Goal: Information Seeking & Learning: Learn about a topic

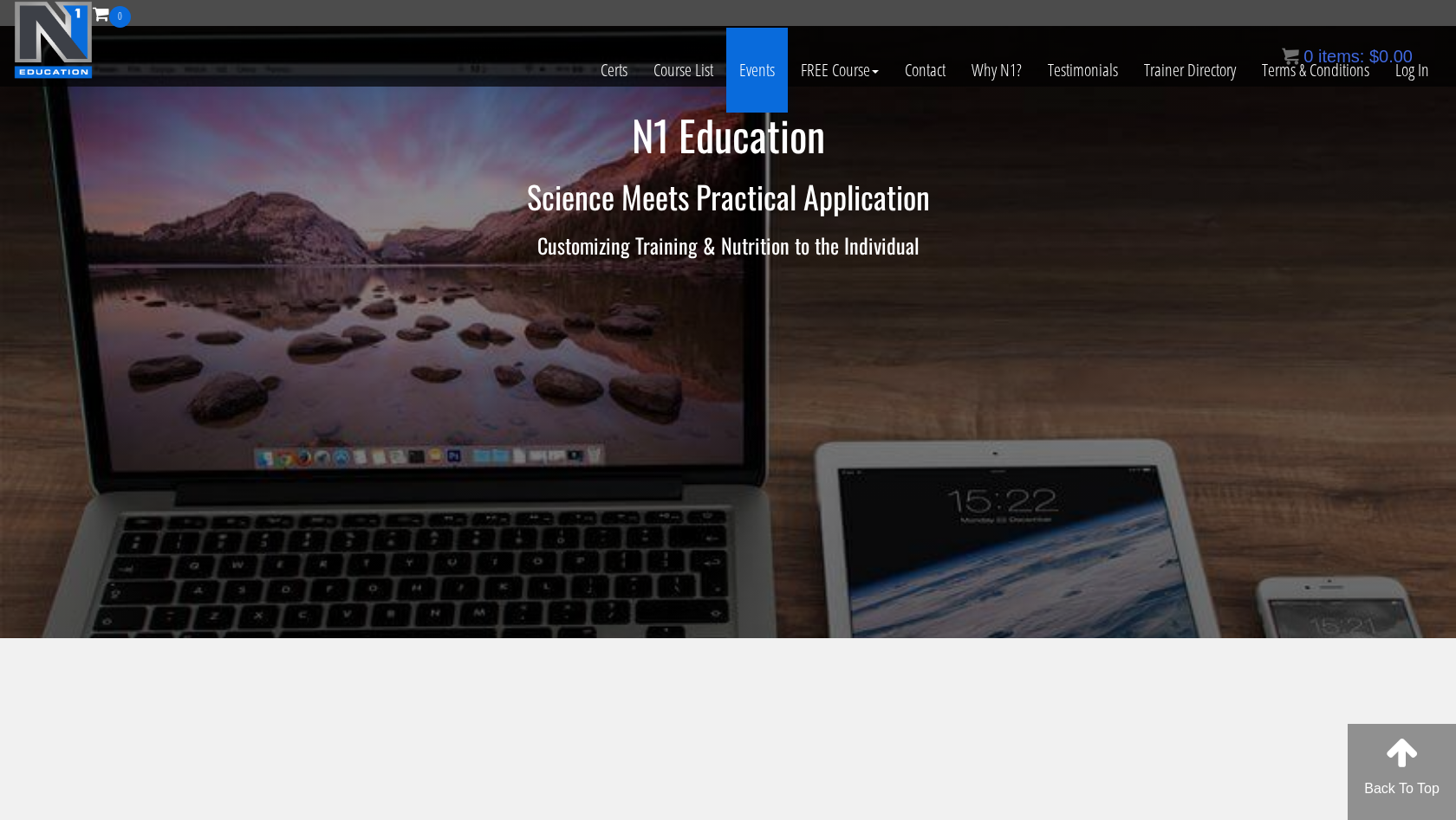
click at [749, 72] on link "Events" at bounding box center [756, 70] width 62 height 85
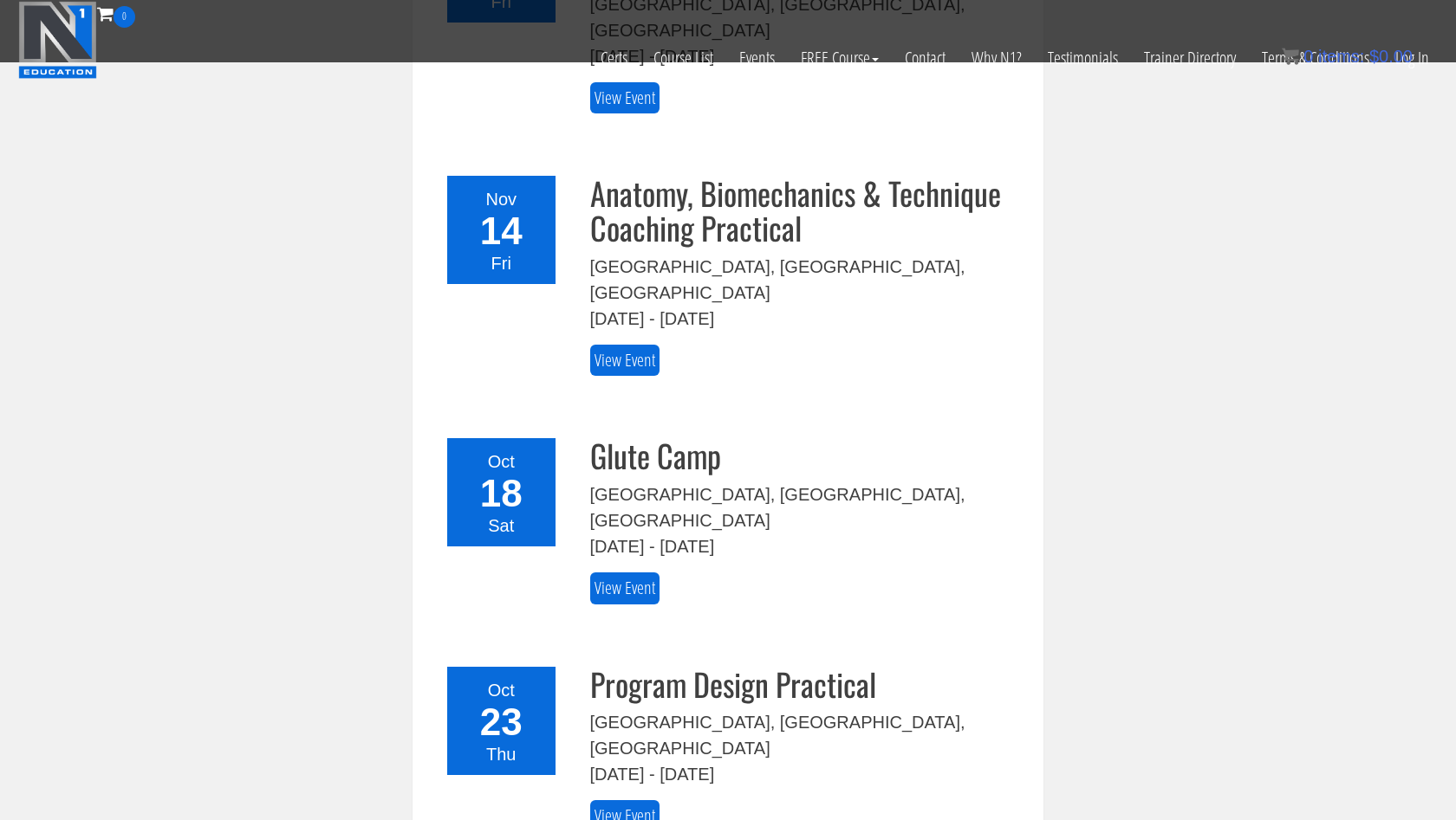
scroll to position [382, 0]
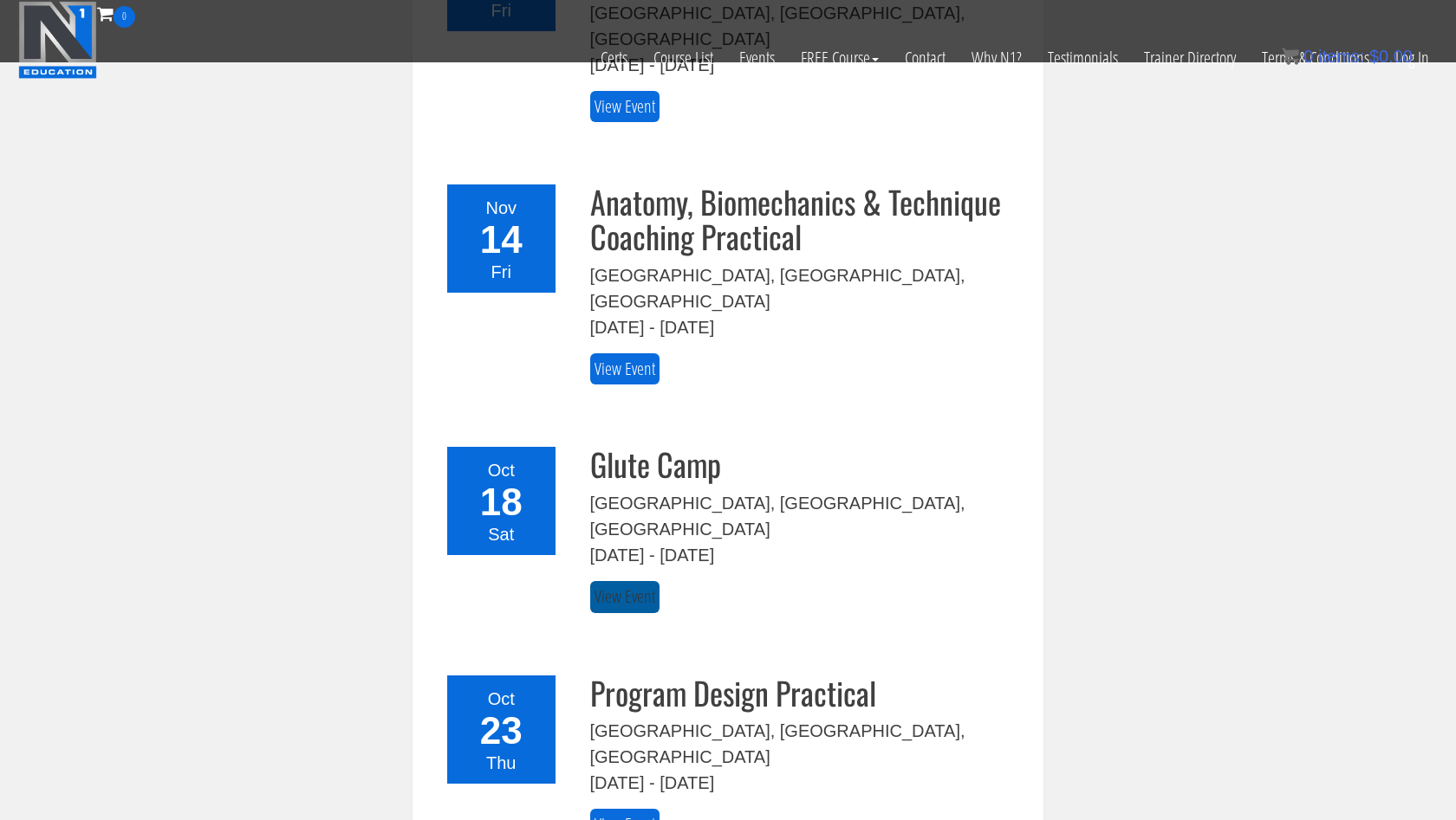
click at [627, 581] on link "View Event" at bounding box center [624, 597] width 70 height 32
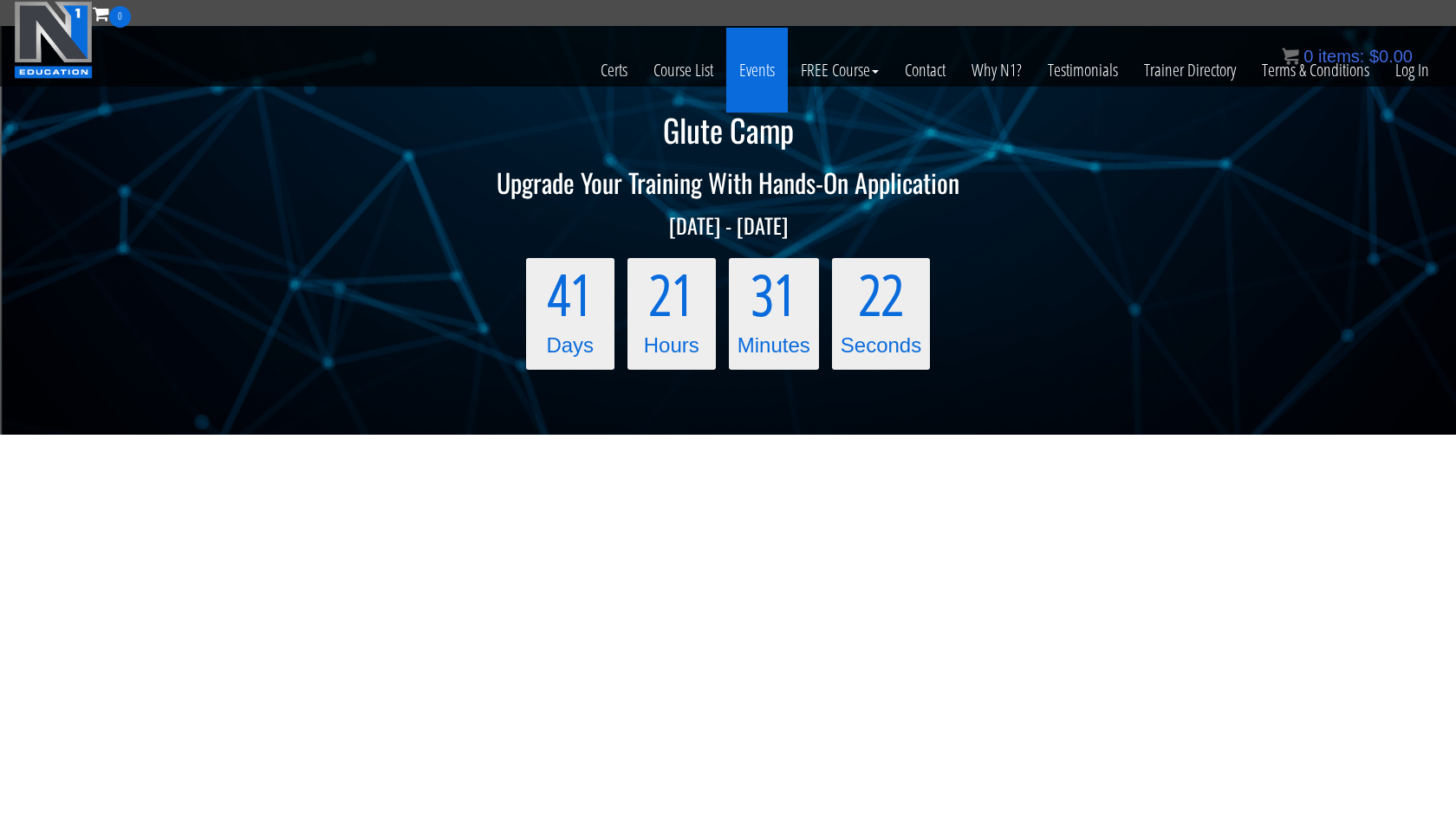
click at [764, 72] on link "Events" at bounding box center [756, 70] width 62 height 85
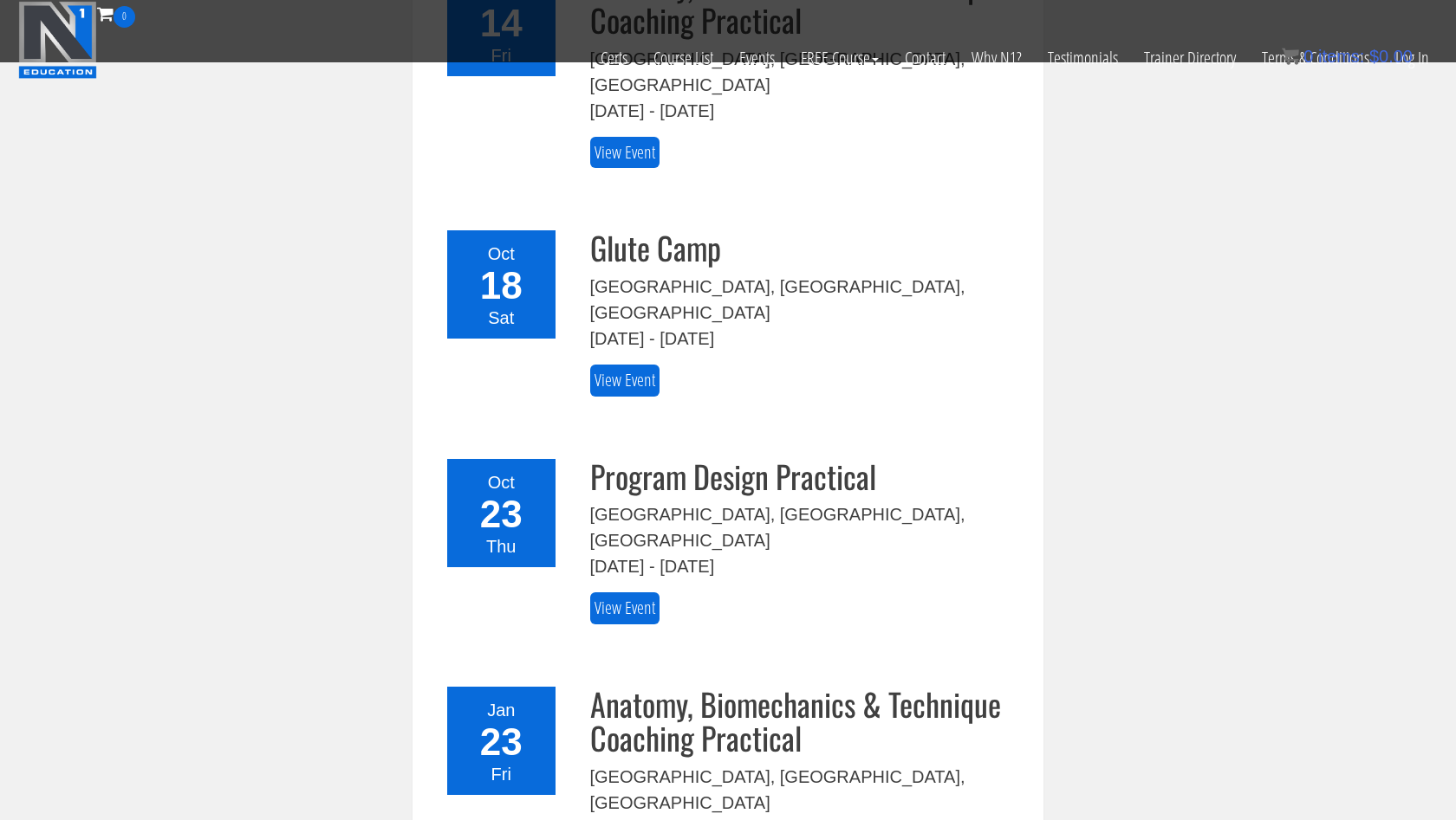
scroll to position [597, 0]
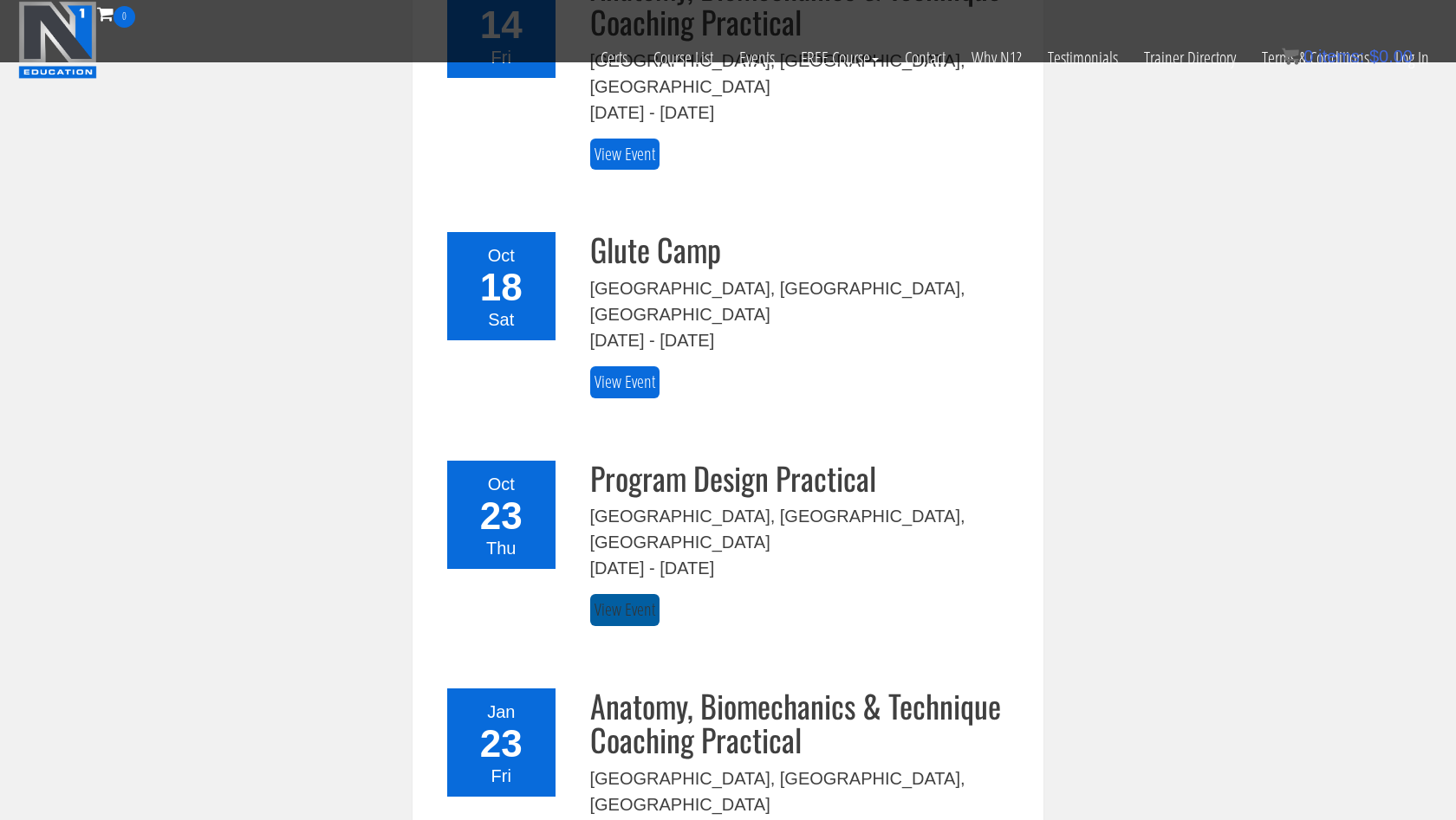
click at [634, 595] on link "View Event" at bounding box center [624, 610] width 70 height 32
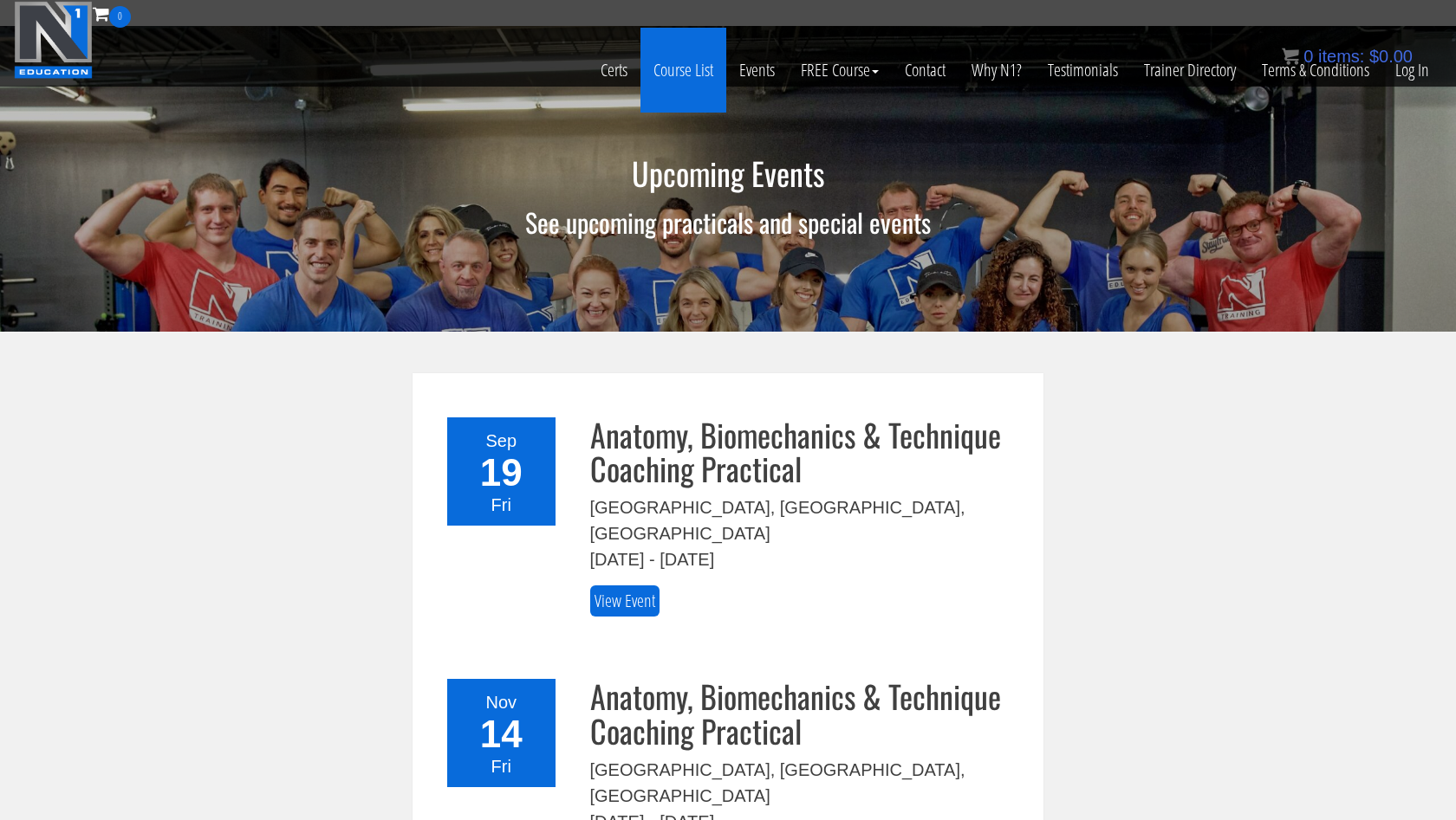
scroll to position [0, 0]
click at [617, 68] on link "Certs" at bounding box center [614, 70] width 53 height 85
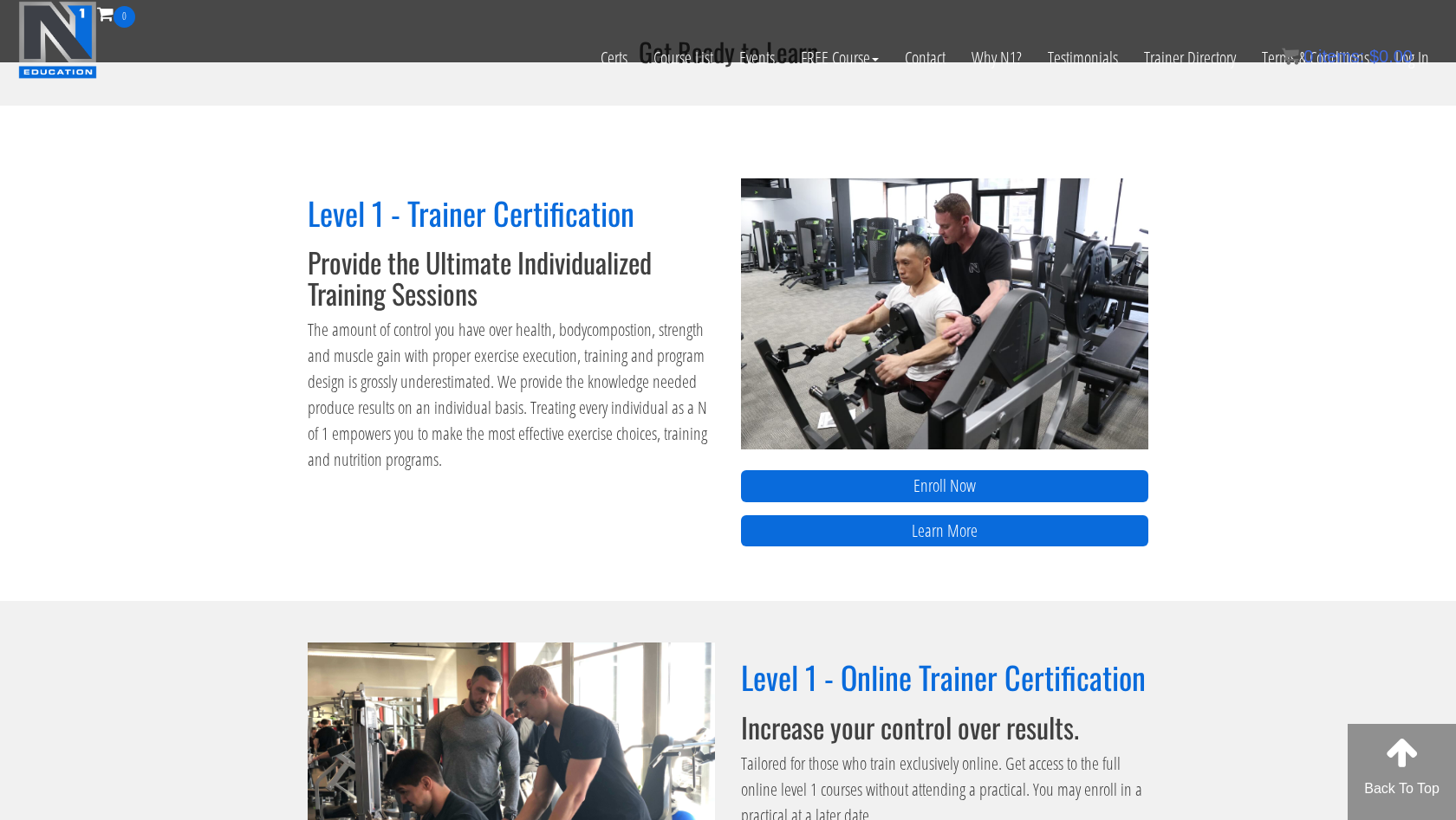
scroll to position [606, 0]
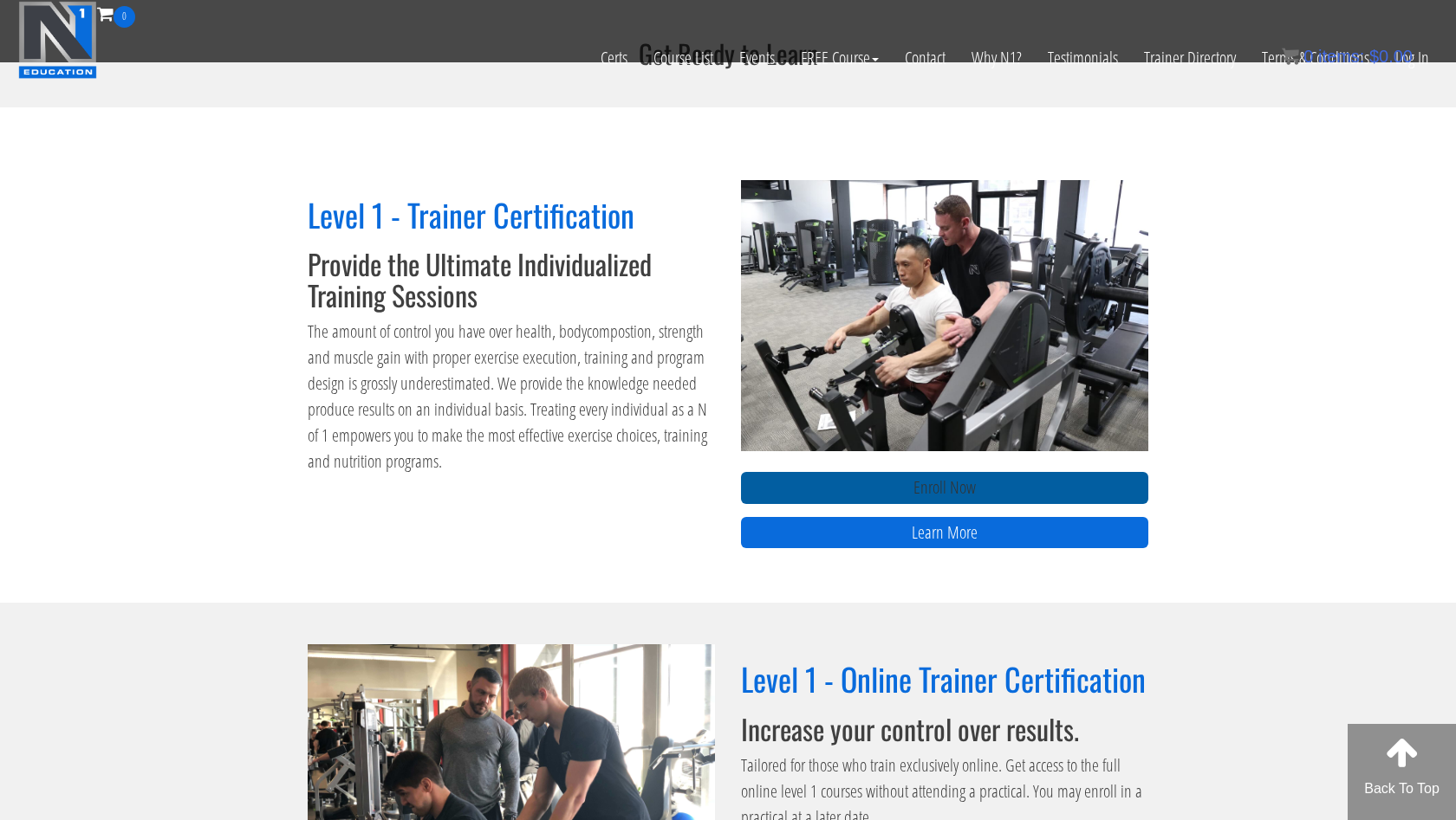
click at [927, 483] on link "Enroll Now" at bounding box center [945, 488] width 408 height 32
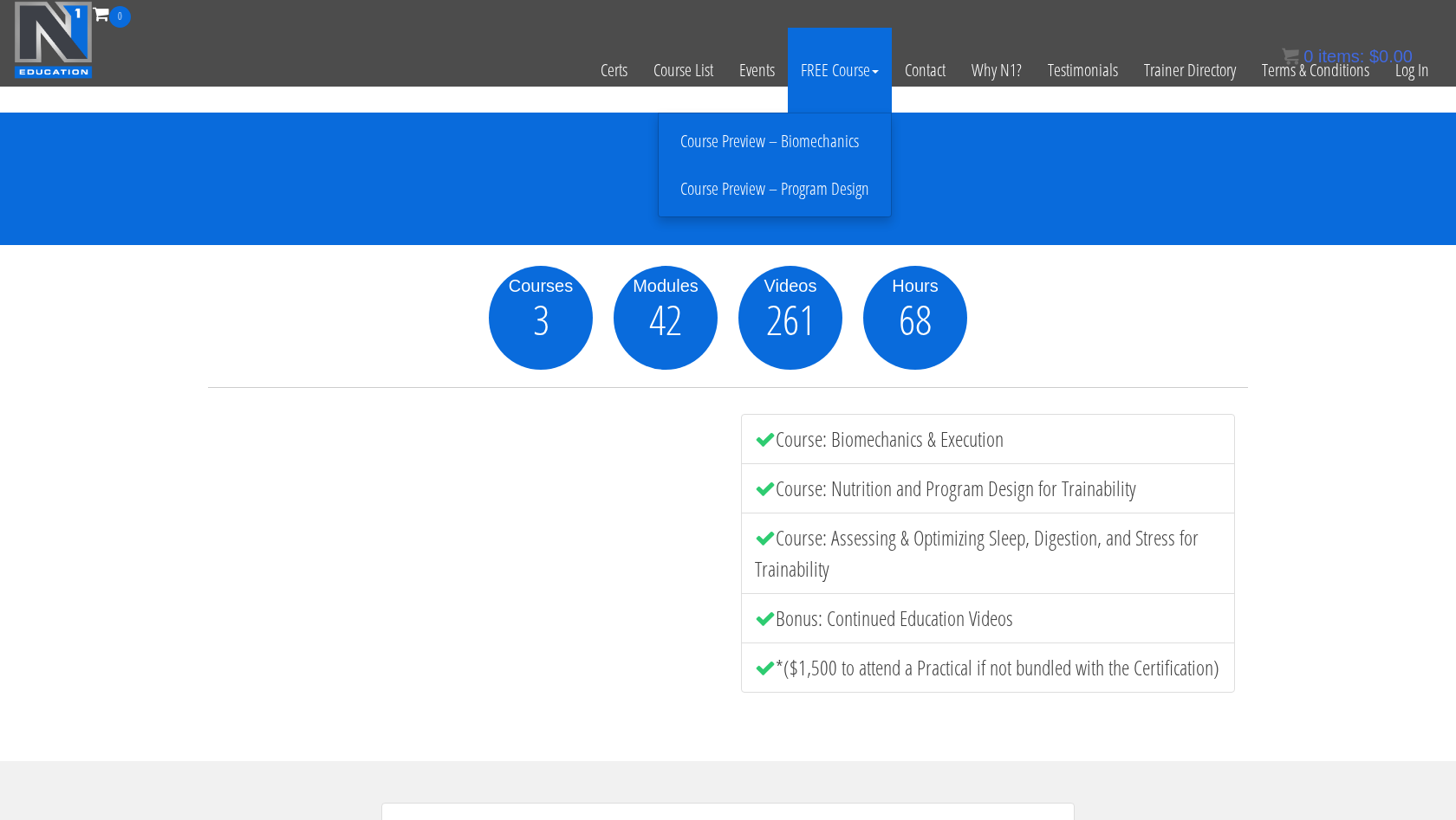
click at [825, 143] on link "Course Preview – Biomechanics" at bounding box center [774, 141] width 223 height 30
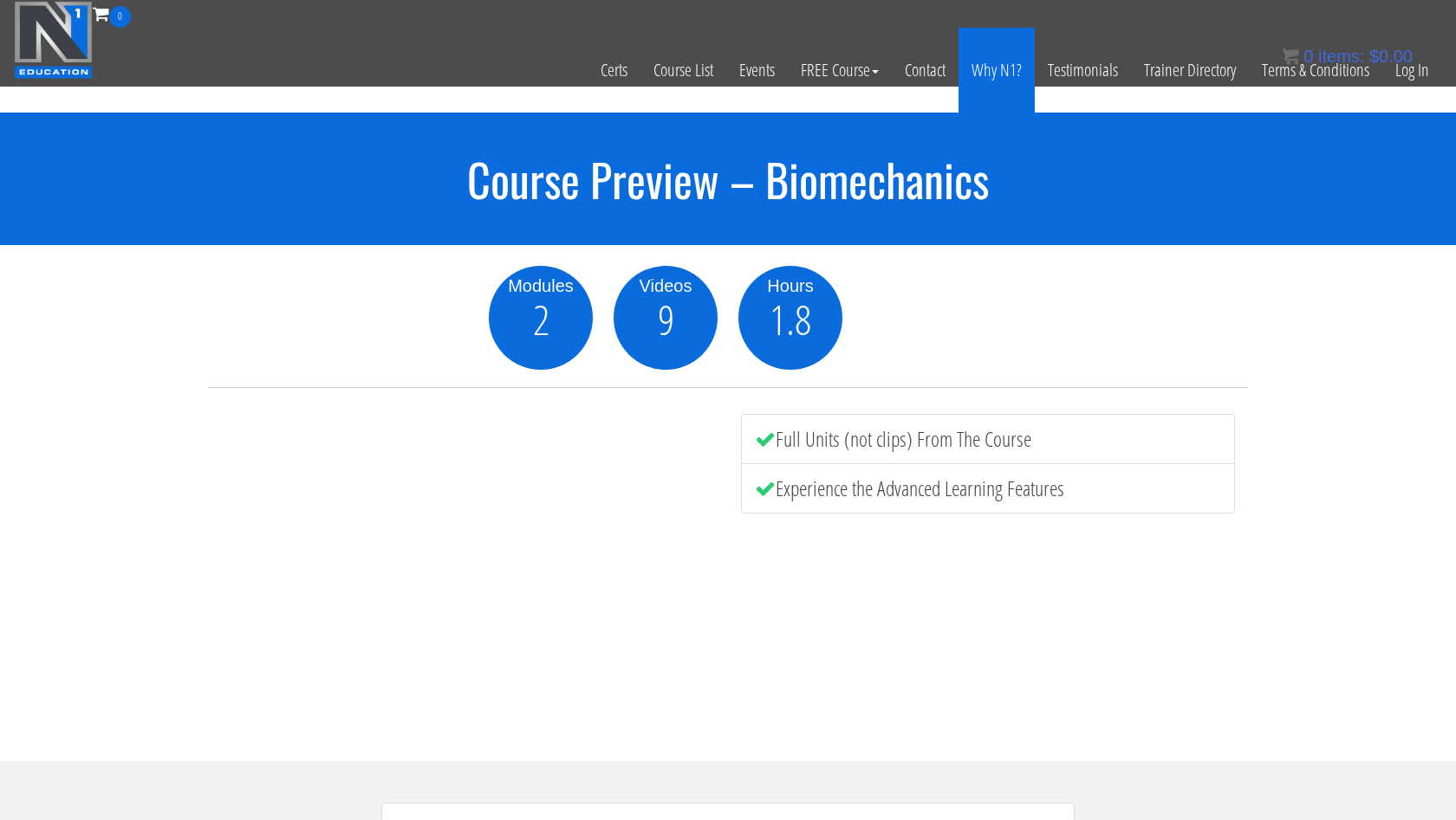
click at [997, 64] on link "Why N1?" at bounding box center [996, 70] width 76 height 85
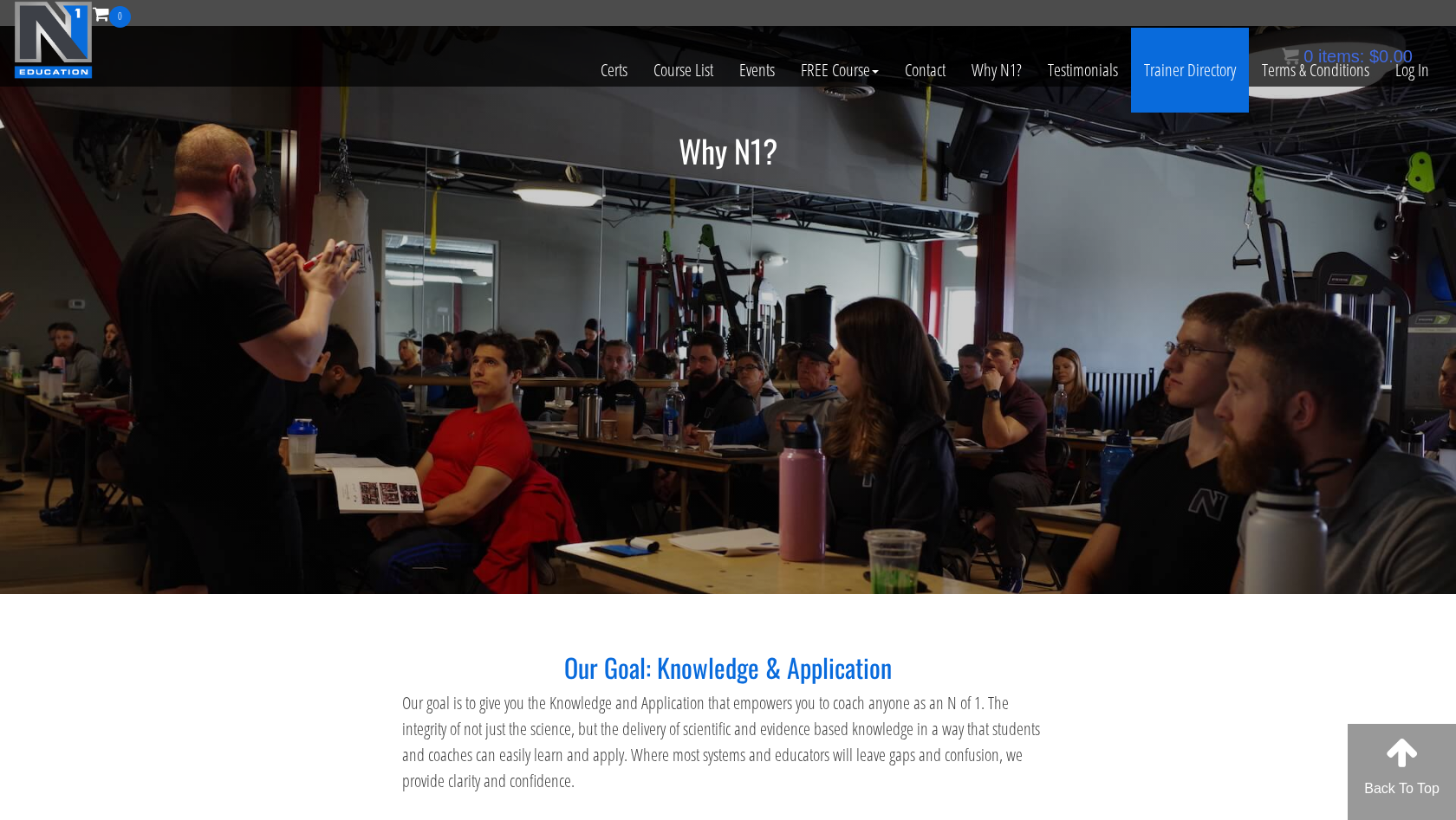
click at [1180, 64] on link "Trainer Directory" at bounding box center [1189, 70] width 118 height 85
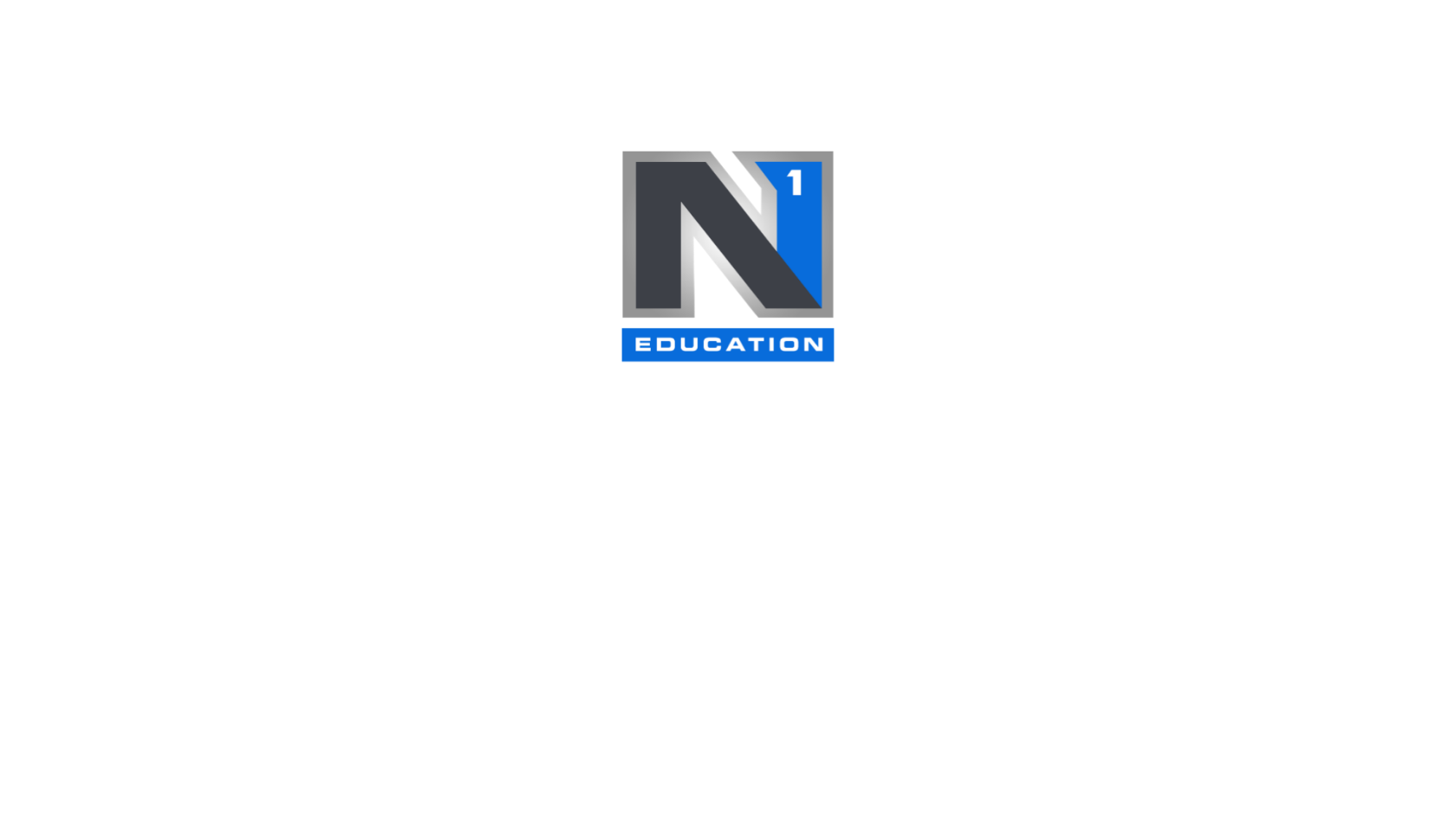
select select
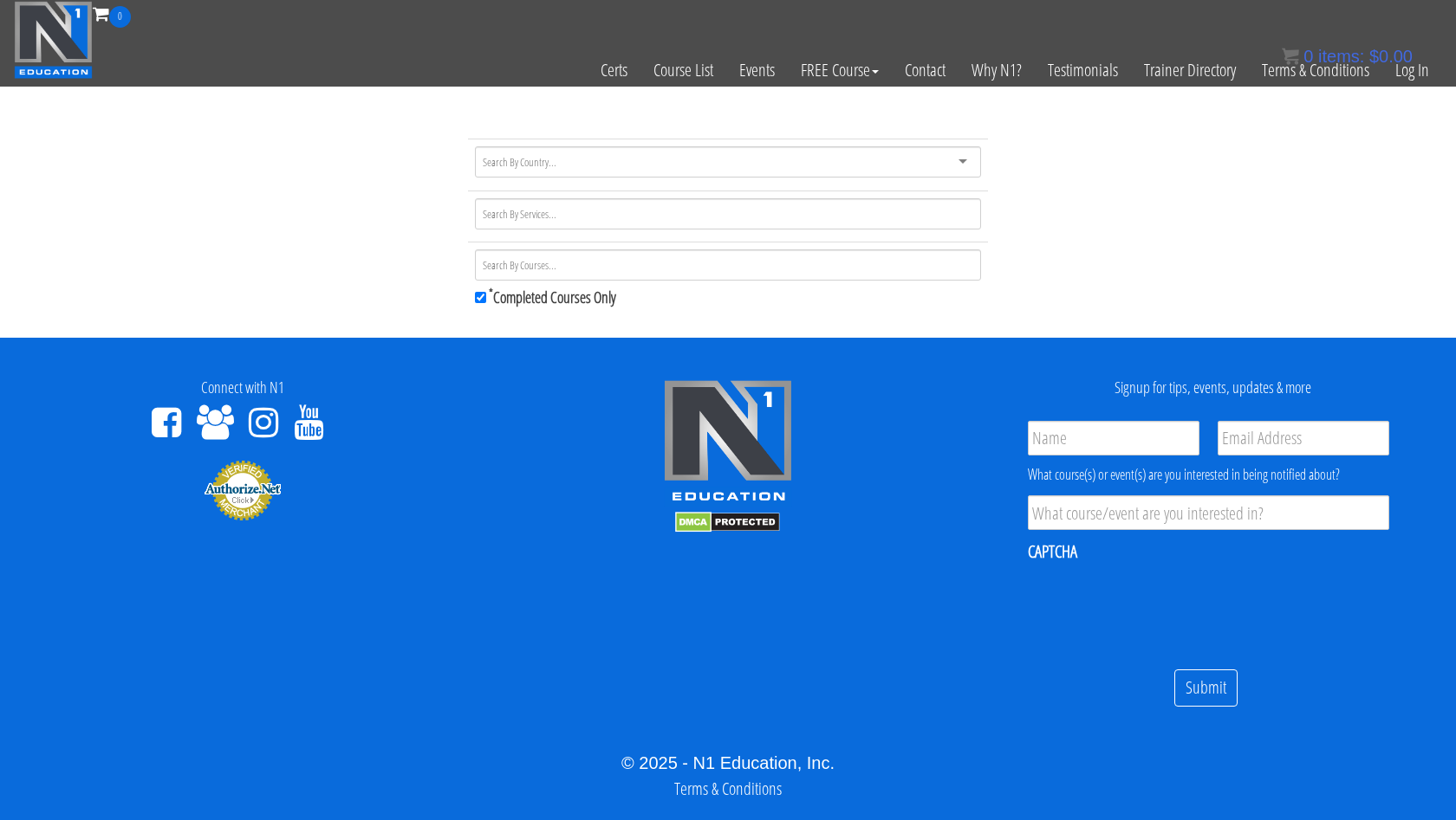
click at [580, 160] on div at bounding box center [728, 162] width 506 height 31
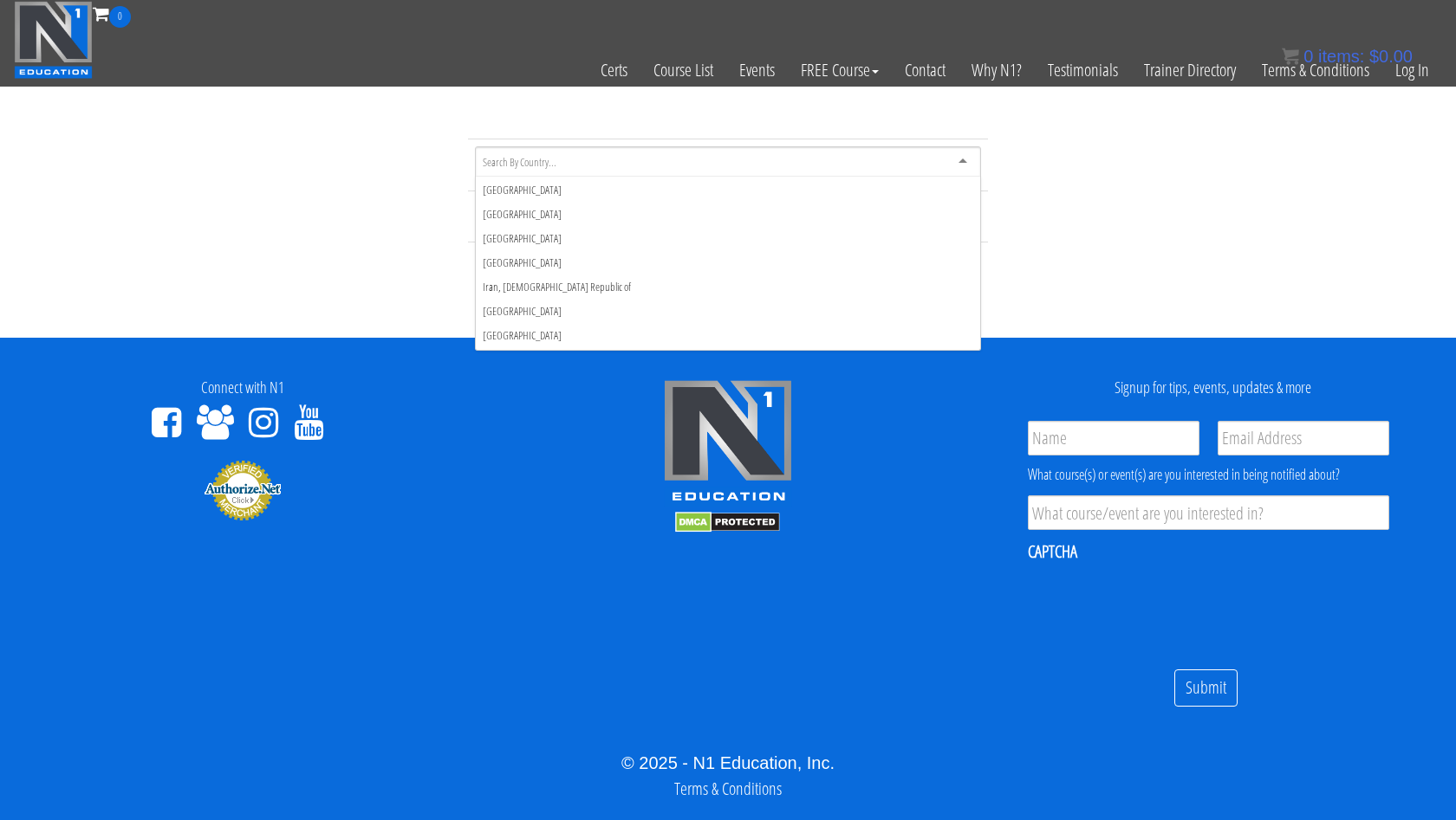
scroll to position [2426, 0]
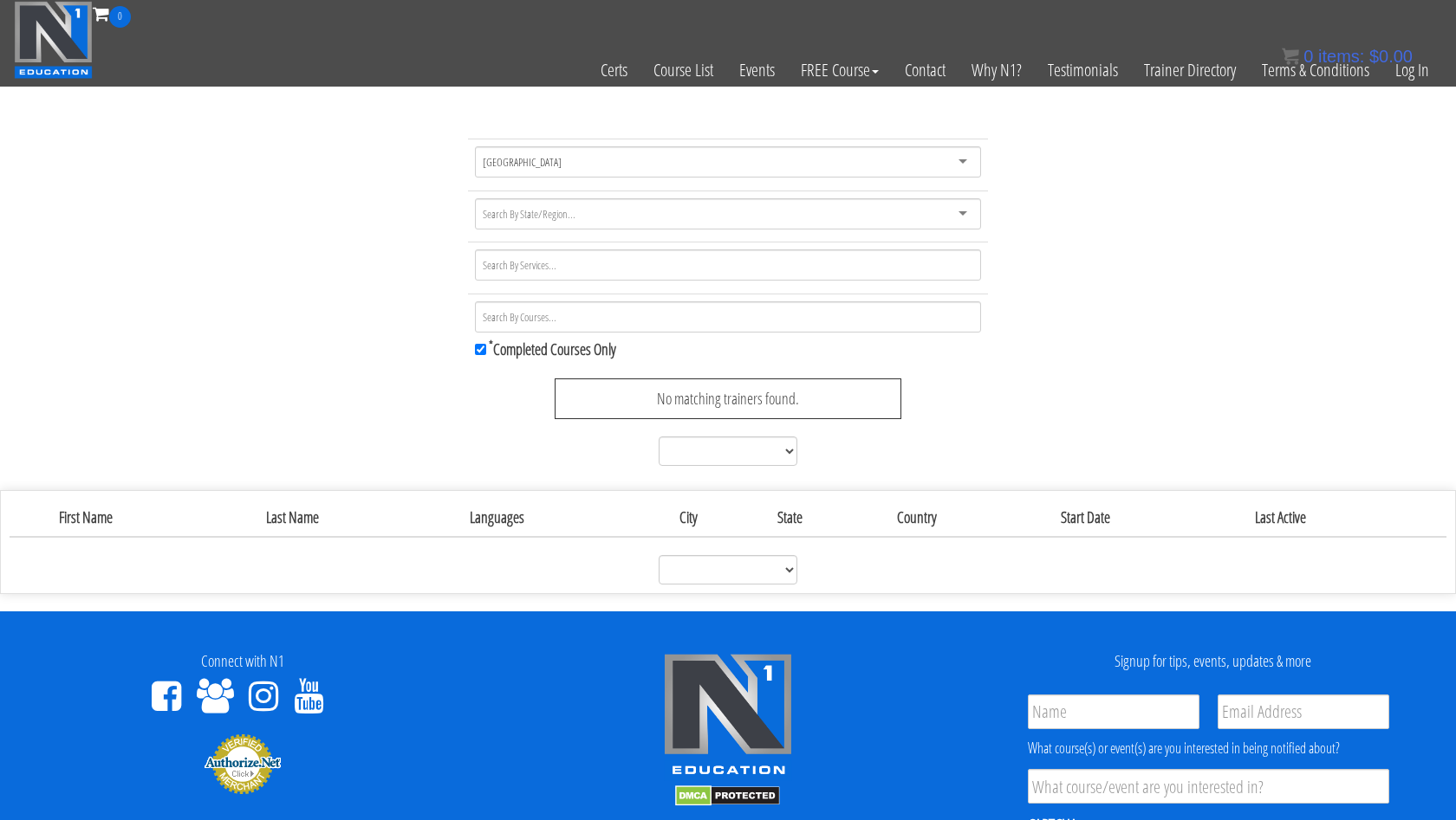
click at [629, 161] on div "India" at bounding box center [728, 162] width 506 height 31
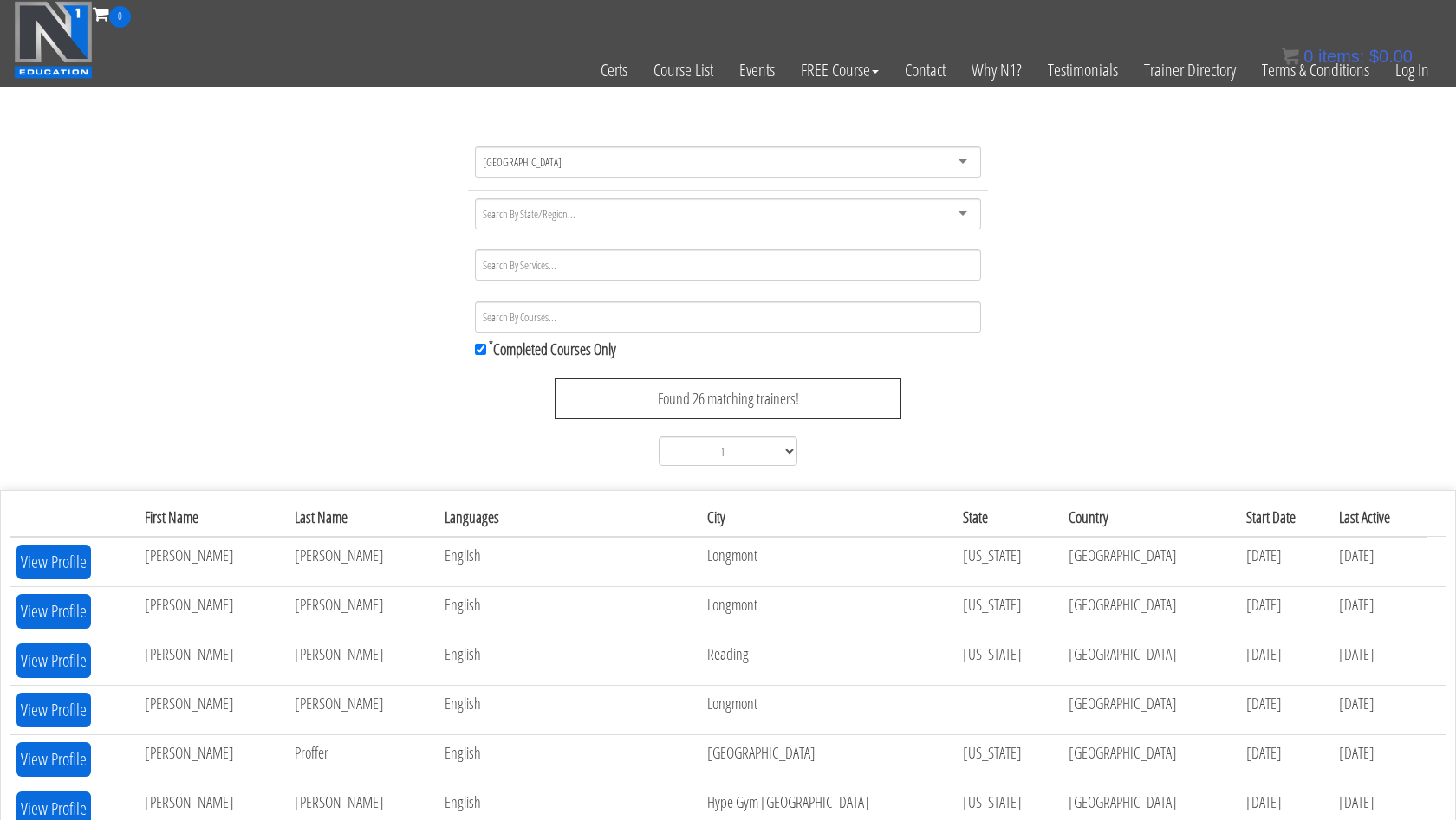
scroll to position [0, 0]
click at [1294, 70] on link "Terms & Conditions" at bounding box center [1315, 70] width 133 height 85
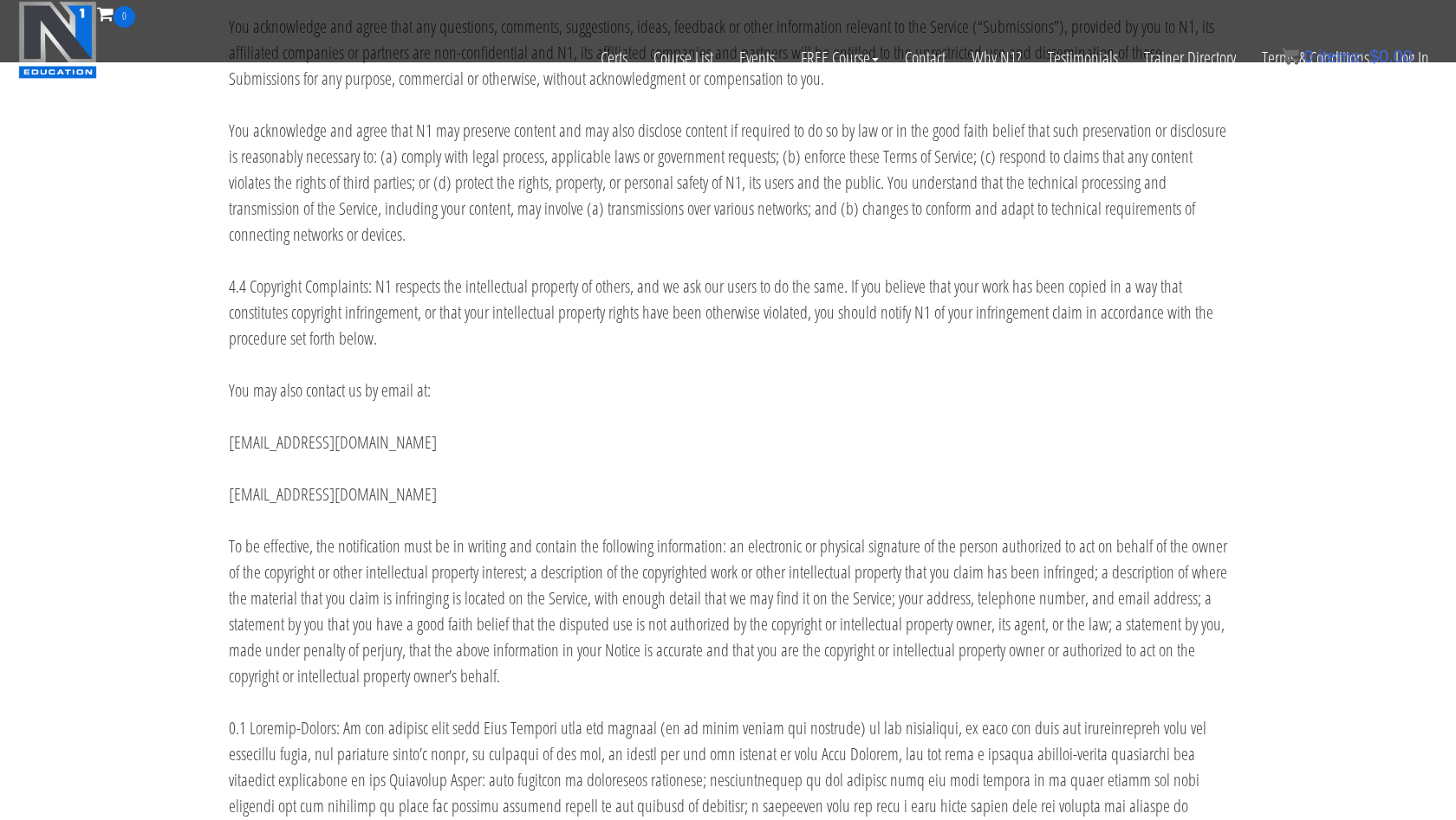
scroll to position [5280, 0]
